Goal: Information Seeking & Learning: Learn about a topic

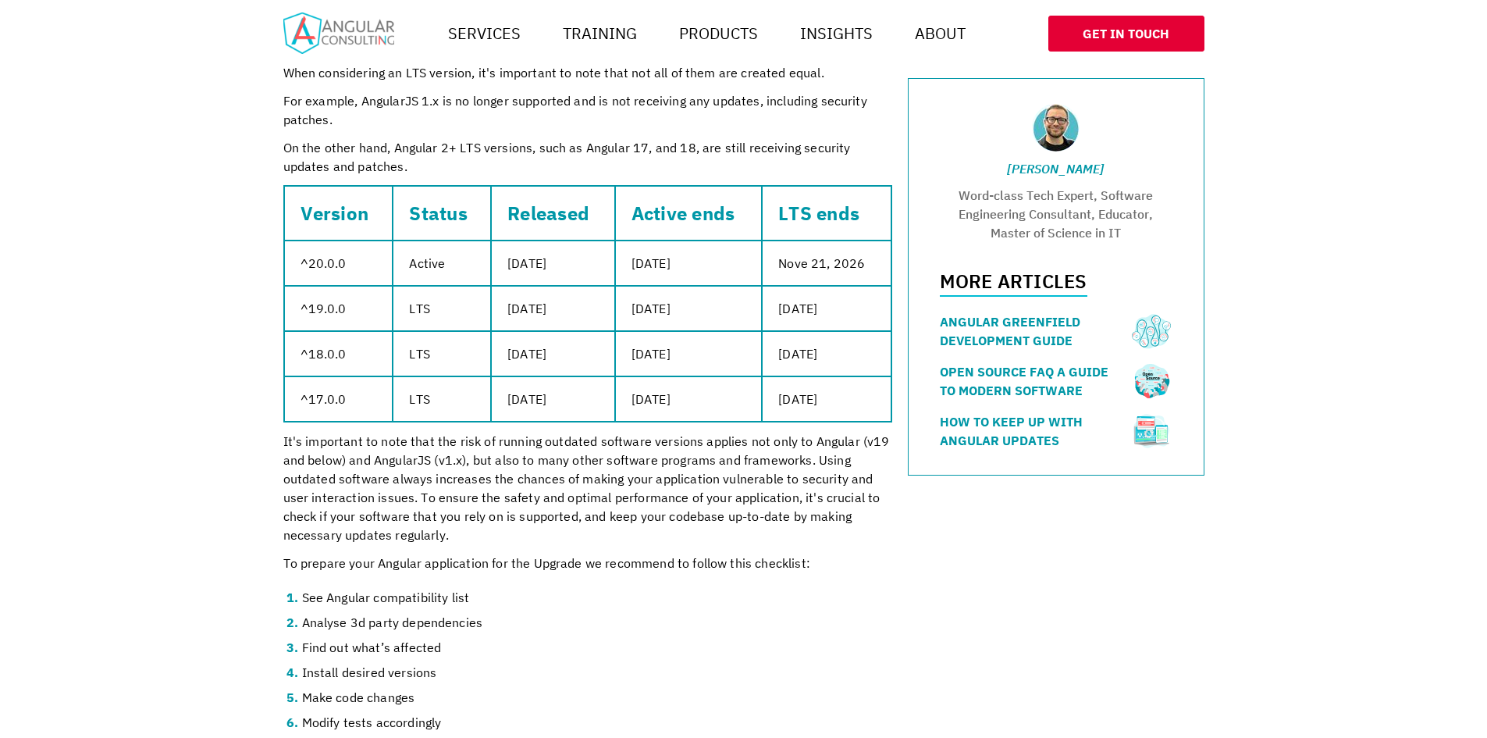
scroll to position [1952, 0]
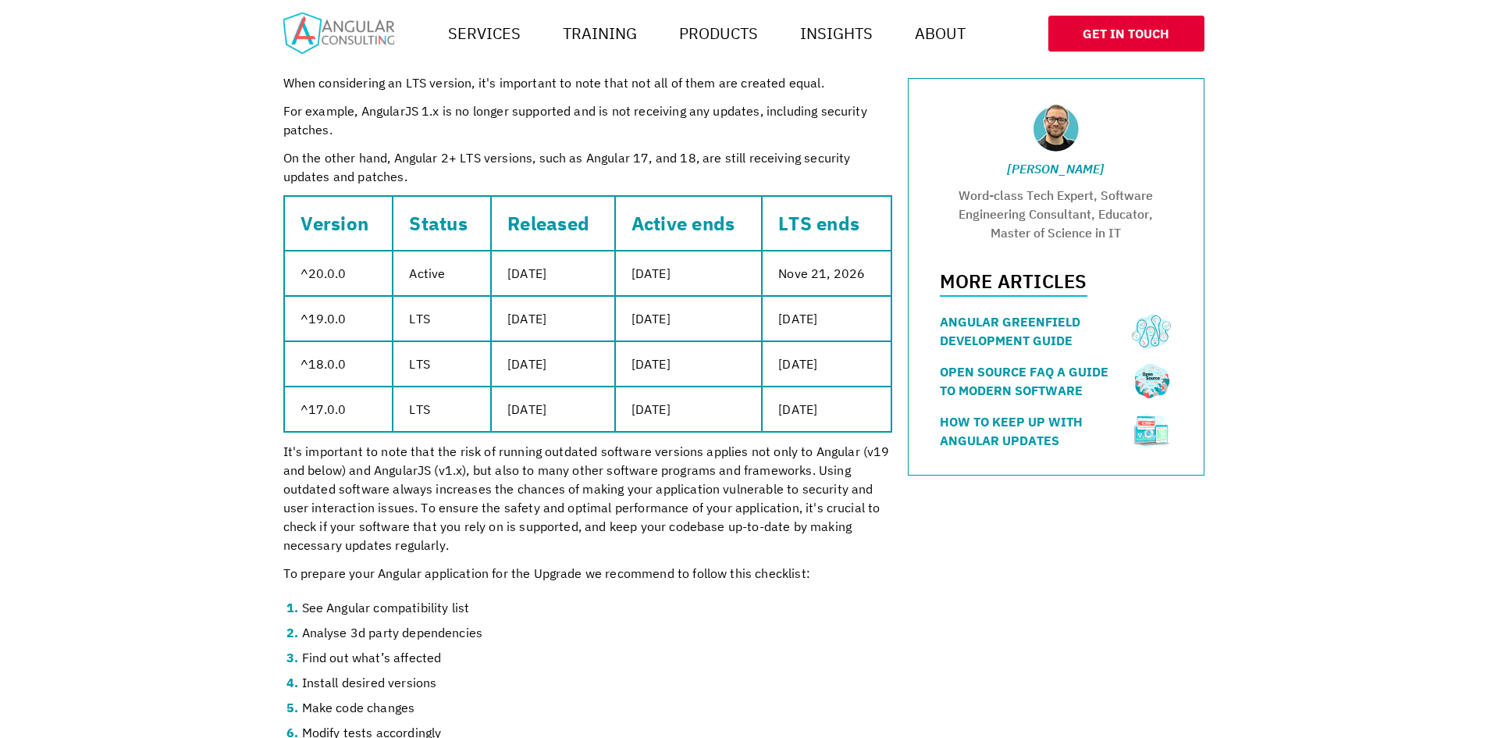
click at [536, 251] on td "[DATE]" at bounding box center [553, 273] width 124 height 45
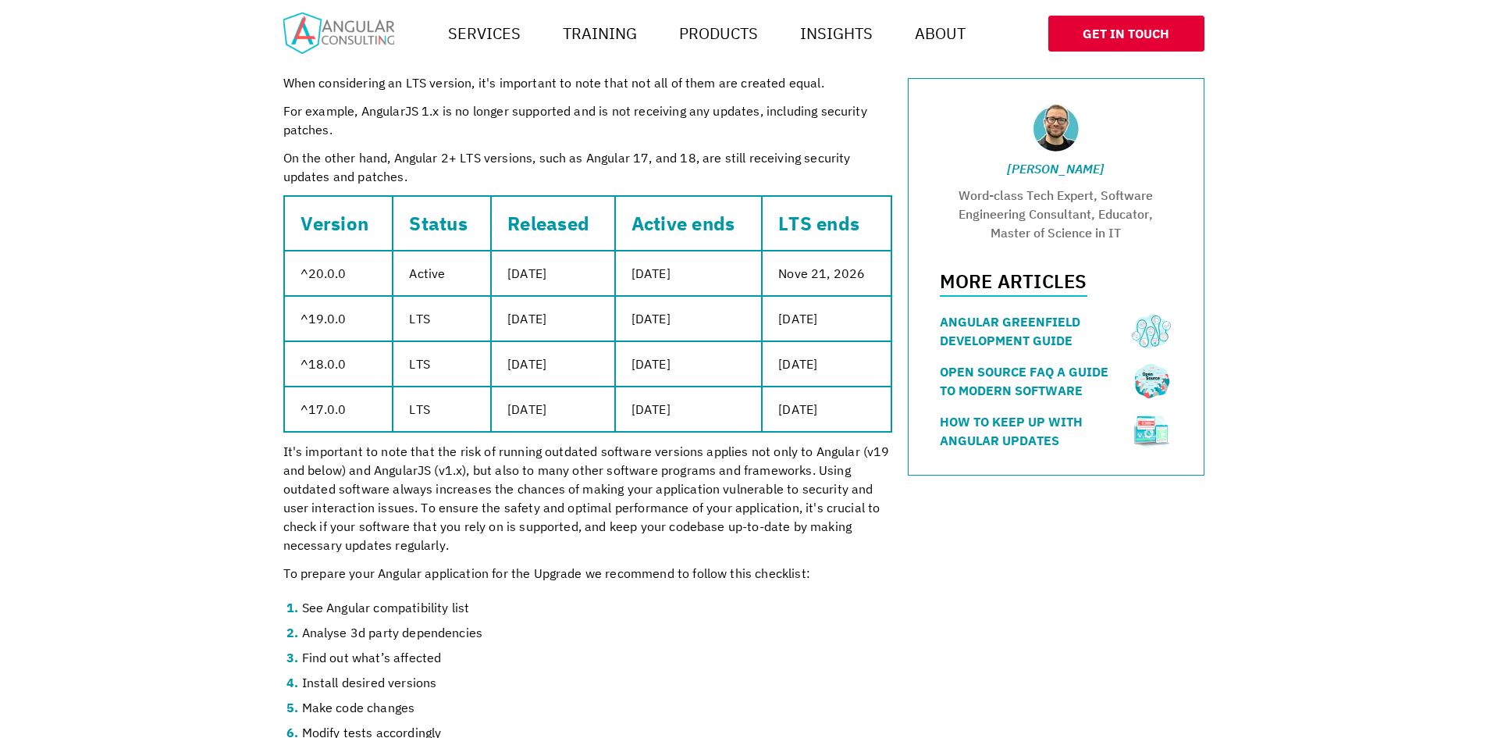
click at [692, 257] on td "[DATE]" at bounding box center [689, 273] width 148 height 45
click at [546, 305] on td "[DATE]" at bounding box center [553, 318] width 124 height 45
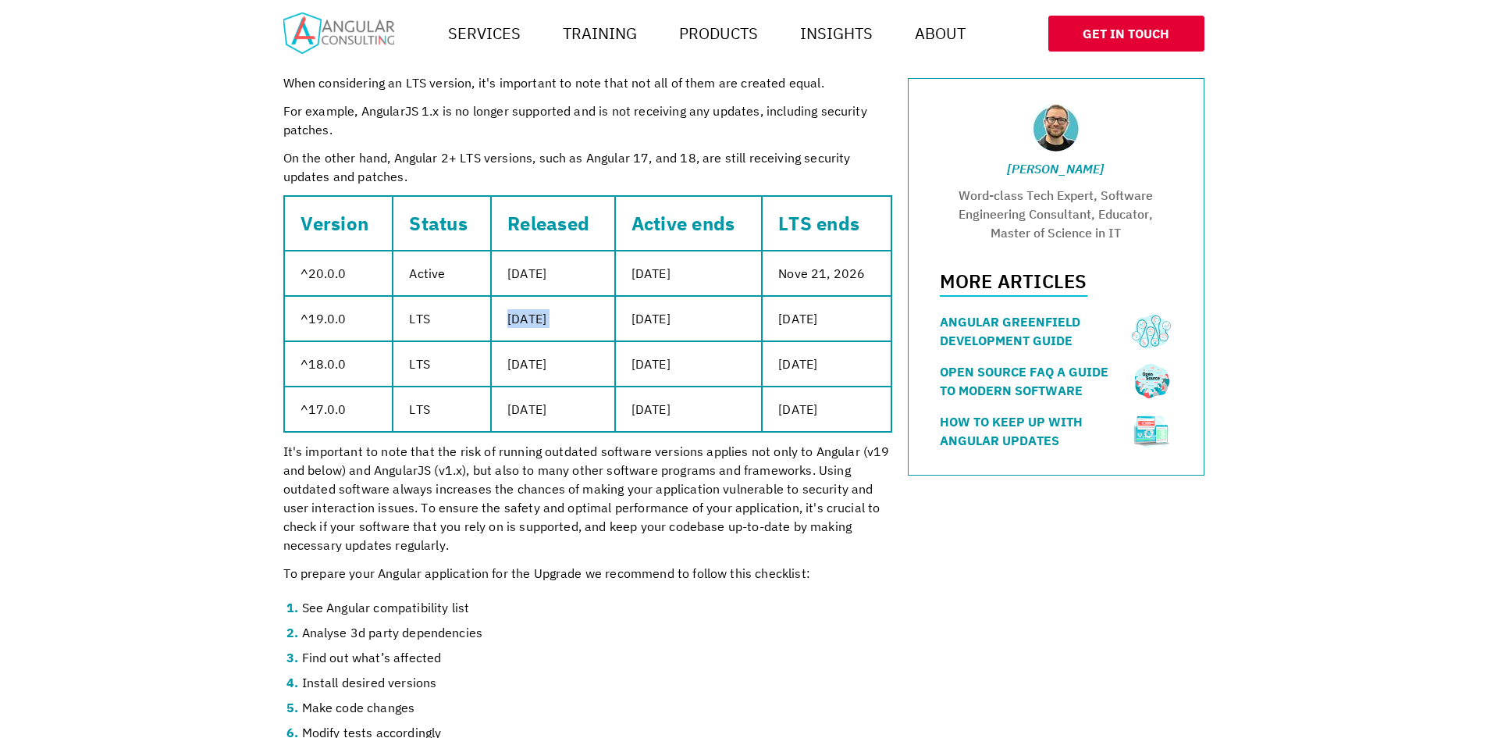
click at [546, 305] on td "[DATE]" at bounding box center [553, 318] width 124 height 45
click at [814, 301] on td "[DATE]" at bounding box center [826, 318] width 129 height 45
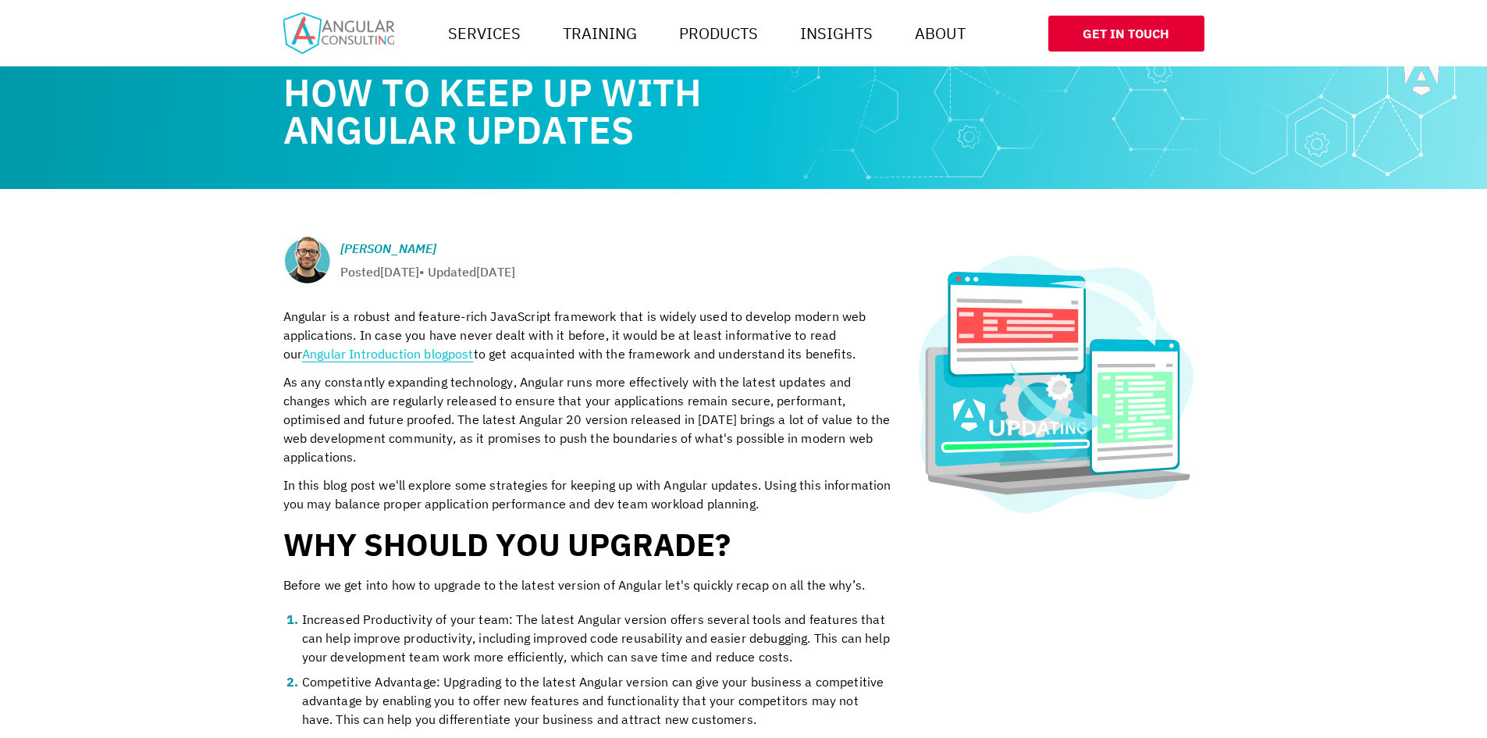
scroll to position [0, 0]
